Goal: Task Accomplishment & Management: Complete application form

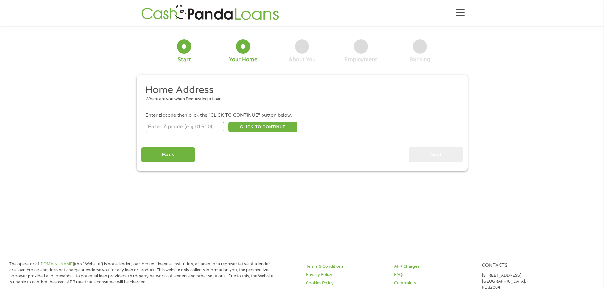
click at [188, 127] on input "number" at bounding box center [184, 126] width 78 height 11
type input "46733"
select select "[US_STATE]"
click at [273, 128] on button "CLICK TO CONTINUE" at bounding box center [262, 126] width 69 height 11
type input "46733"
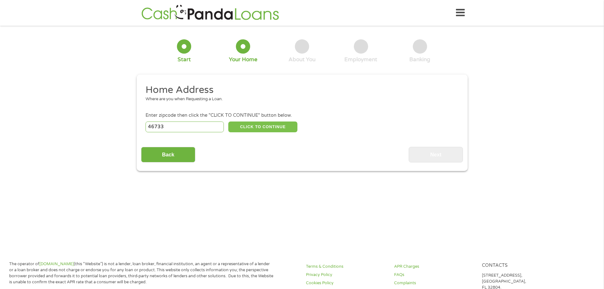
type input "Decatur"
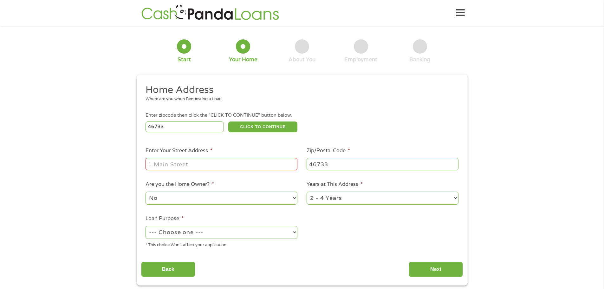
click at [196, 165] on input "Enter Your Street Address *" at bounding box center [221, 164] width 152 height 12
type input "[STREET_ADDRESS]"
click at [214, 196] on select "No Yes" at bounding box center [221, 197] width 152 height 13
select select "yes"
click at [145, 191] on select "No Yes" at bounding box center [221, 197] width 152 height 13
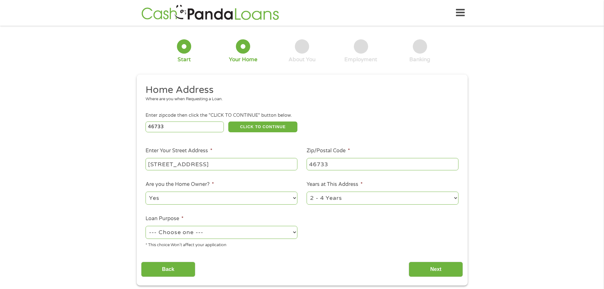
click at [359, 197] on select "1 Year or less 1 - 2 Years 2 - 4 Years Over 4 Years" at bounding box center [383, 197] width 152 height 13
select select "60months"
click at [307, 191] on select "1 Year or less 1 - 2 Years 2 - 4 Years Over 4 Years" at bounding box center [383, 197] width 152 height 13
click at [250, 234] on select "--- Choose one --- Pay Bills Debt Consolidation Home Improvement Major Purchase…" at bounding box center [221, 232] width 152 height 13
select select "medicalexpenses"
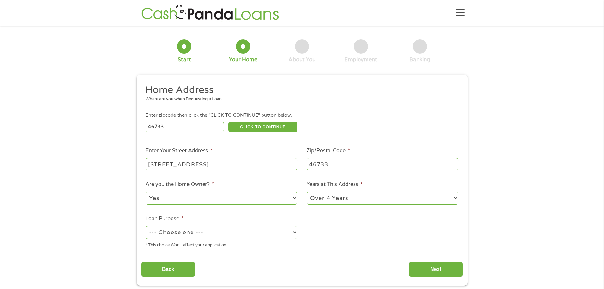
click at [145, 226] on select "--- Choose one --- Pay Bills Debt Consolidation Home Improvement Major Purchase…" at bounding box center [221, 232] width 152 height 13
click at [443, 269] on input "Next" at bounding box center [436, 269] width 54 height 16
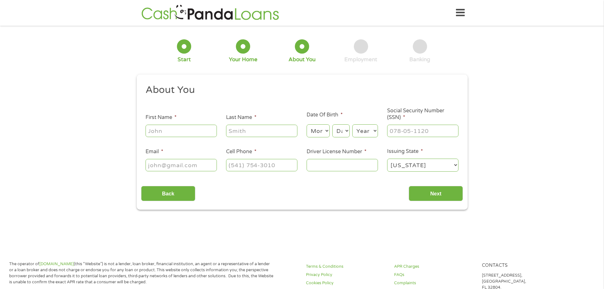
click at [159, 131] on input "First Name *" at bounding box center [180, 131] width 71 height 12
type input "[PERSON_NAME]"
type input "[EMAIL_ADDRESS][DOMAIN_NAME]"
type input "[PHONE_NUMBER]"
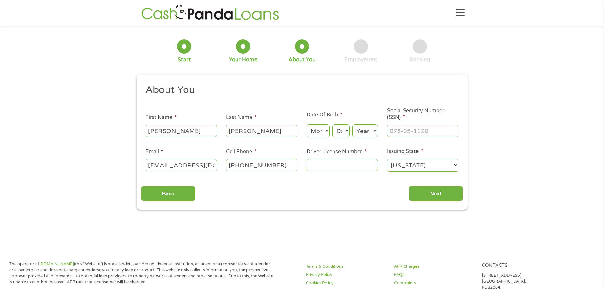
click at [324, 130] on select "Month 1 2 3 4 5 6 7 8 9 10 11 12" at bounding box center [318, 130] width 23 height 13
select select "12"
click at [307, 124] on select "Month 1 2 3 4 5 6 7 8 9 10 11 12" at bounding box center [318, 130] width 23 height 13
click at [339, 128] on select "Day 1 2 3 4 5 6 7 8 9 10 11 12 13 14 15 16 17 18 19 20 21 22 23 24 25 26 27 28 …" at bounding box center [340, 130] width 17 height 13
select select "11"
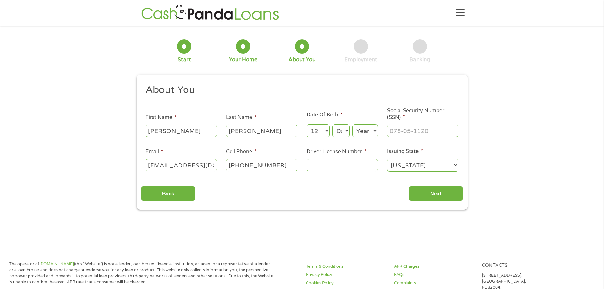
click at [332, 124] on select "Day 1 2 3 4 5 6 7 8 9 10 11 12 13 14 15 16 17 18 19 20 21 22 23 24 25 26 27 28 …" at bounding box center [340, 130] width 17 height 13
click at [368, 128] on select "Year [DATE] 2006 2005 2004 2003 2002 2001 2000 1999 1998 1997 1996 1995 1994 19…" at bounding box center [365, 130] width 26 height 13
select select "1975"
click at [352, 124] on select "Year [DATE] 2006 2005 2004 2003 2002 2001 2000 1999 1998 1997 1996 1995 1994 19…" at bounding box center [365, 130] width 26 height 13
click at [415, 132] on input "___-__-____" at bounding box center [422, 131] width 71 height 12
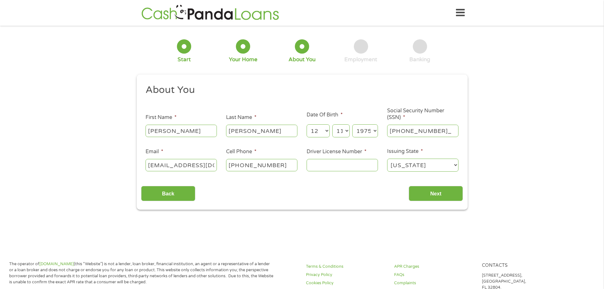
type input "556-63-1959"
click at [331, 164] on input "Driver License Number *" at bounding box center [342, 165] width 71 height 12
type input "3380065273"
click at [445, 197] on input "Next" at bounding box center [436, 194] width 54 height 16
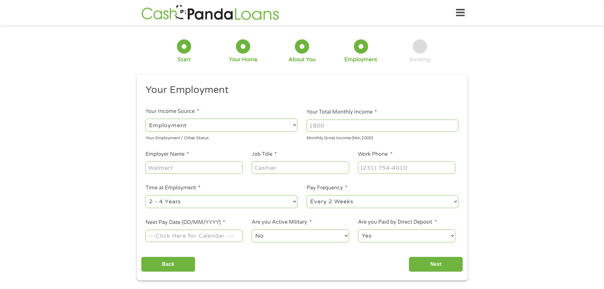
click at [323, 124] on input "Your Total Monthly Income *" at bounding box center [383, 125] width 152 height 12
type input "4800"
click at [194, 161] on input "Employer Name *" at bounding box center [193, 167] width 97 height 12
type input "REV RV GROUP"
click at [289, 170] on input "Job Title *" at bounding box center [300, 167] width 97 height 12
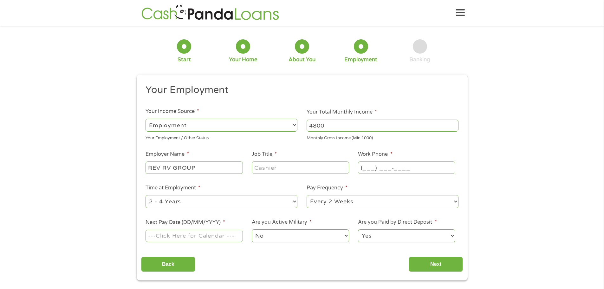
click at [397, 164] on input "(___) ___-____" at bounding box center [406, 167] width 97 height 12
type input "[PHONE_NUMBER]"
click at [286, 168] on input "Job Title *" at bounding box center [300, 167] width 97 height 12
type input "WARRANTY MANAGER"
click at [277, 199] on select "--- Choose one --- 1 Year or less 1 - 2 Years 2 - 4 Years Over 4 Years" at bounding box center [221, 201] width 152 height 13
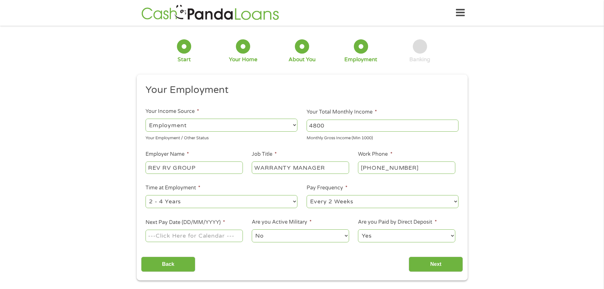
select select "60months"
click at [145, 195] on select "--- Choose one --- 1 Year or less 1 - 2 Years 2 - 4 Years Over 4 Years" at bounding box center [221, 201] width 152 height 13
click at [191, 236] on input "Next Pay Date (DD/MM/YYYY) *" at bounding box center [193, 235] width 97 height 12
type input "[DATE]"
click at [435, 266] on input "Next" at bounding box center [436, 264] width 54 height 16
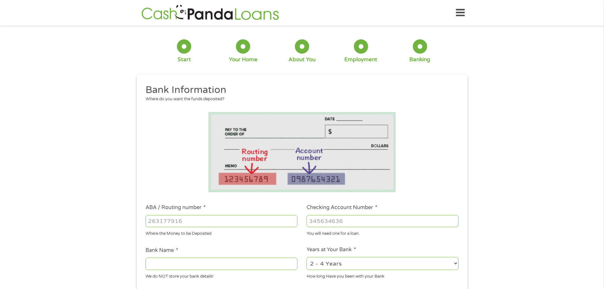
click at [177, 219] on input "ABA / Routing number *" at bounding box center [221, 221] width 152 height 12
type input "122000661"
type input "BANK OF AMERICA NA"
type input "122000661"
click at [397, 217] on input "Checking Account Number *" at bounding box center [383, 221] width 152 height 12
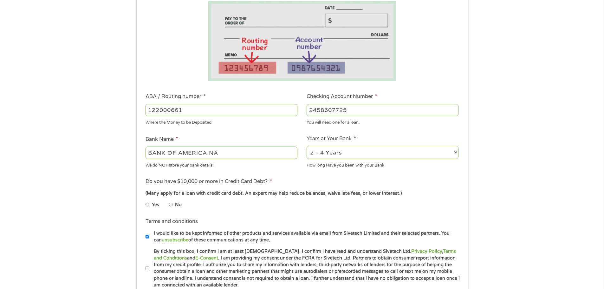
scroll to position [112, 0]
type input "2458607725"
click at [354, 153] on select "2 - 4 Years 6 - 12 Months 1 - 2 Years Over 4 Years" at bounding box center [383, 151] width 152 height 13
select select "60months"
click at [307, 145] on select "2 - 4 Years 6 - 12 Months 1 - 2 Years Over 4 Years" at bounding box center [383, 151] width 152 height 13
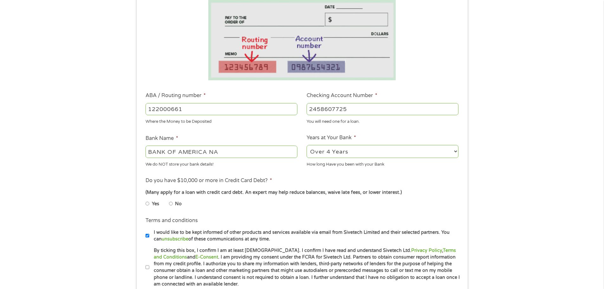
click at [173, 204] on li "No" at bounding box center [180, 203] width 23 height 12
click at [171, 205] on input "No" at bounding box center [171, 203] width 4 height 10
radio input "true"
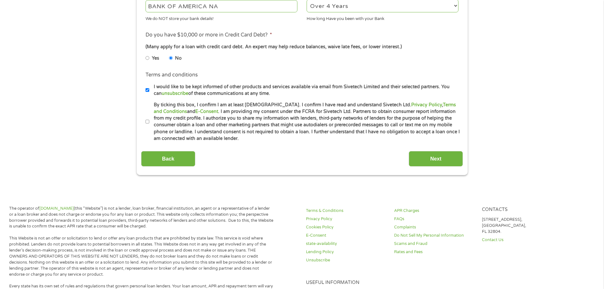
scroll to position [259, 0]
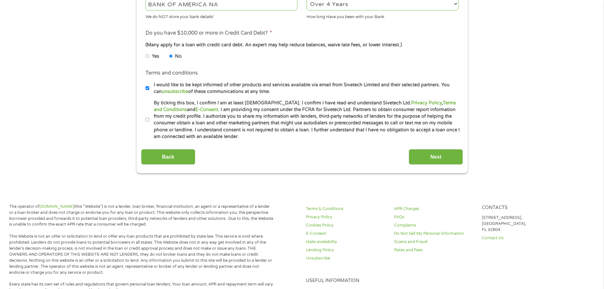
click at [149, 87] on input "I would like to be kept informed of other products and services available via e…" at bounding box center [147, 88] width 4 height 10
checkbox input "false"
click at [148, 119] on input "By ticking this box, I confirm I am at least [DEMOGRAPHIC_DATA]. I confirm I ha…" at bounding box center [147, 120] width 4 height 10
checkbox input "true"
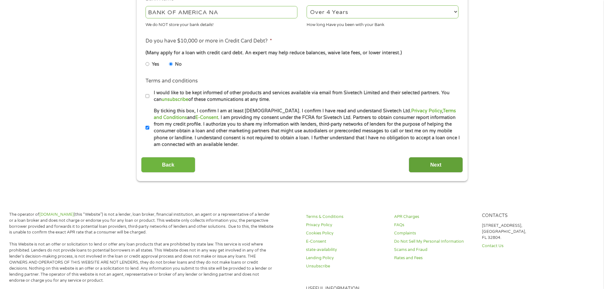
click at [439, 166] on input "Next" at bounding box center [436, 165] width 54 height 16
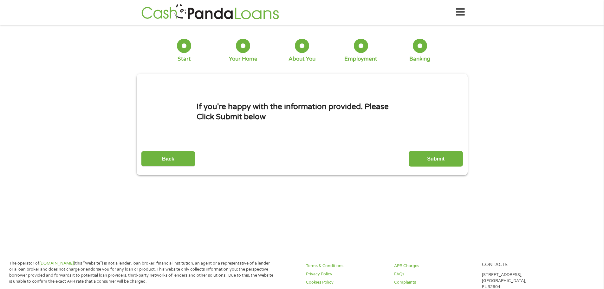
scroll to position [0, 0]
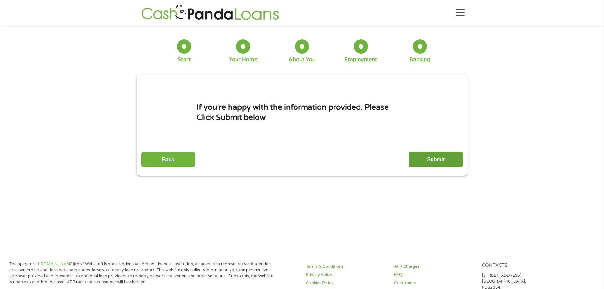
click at [438, 159] on input "Submit" at bounding box center [436, 160] width 54 height 16
